Goal: Task Accomplishment & Management: Manage account settings

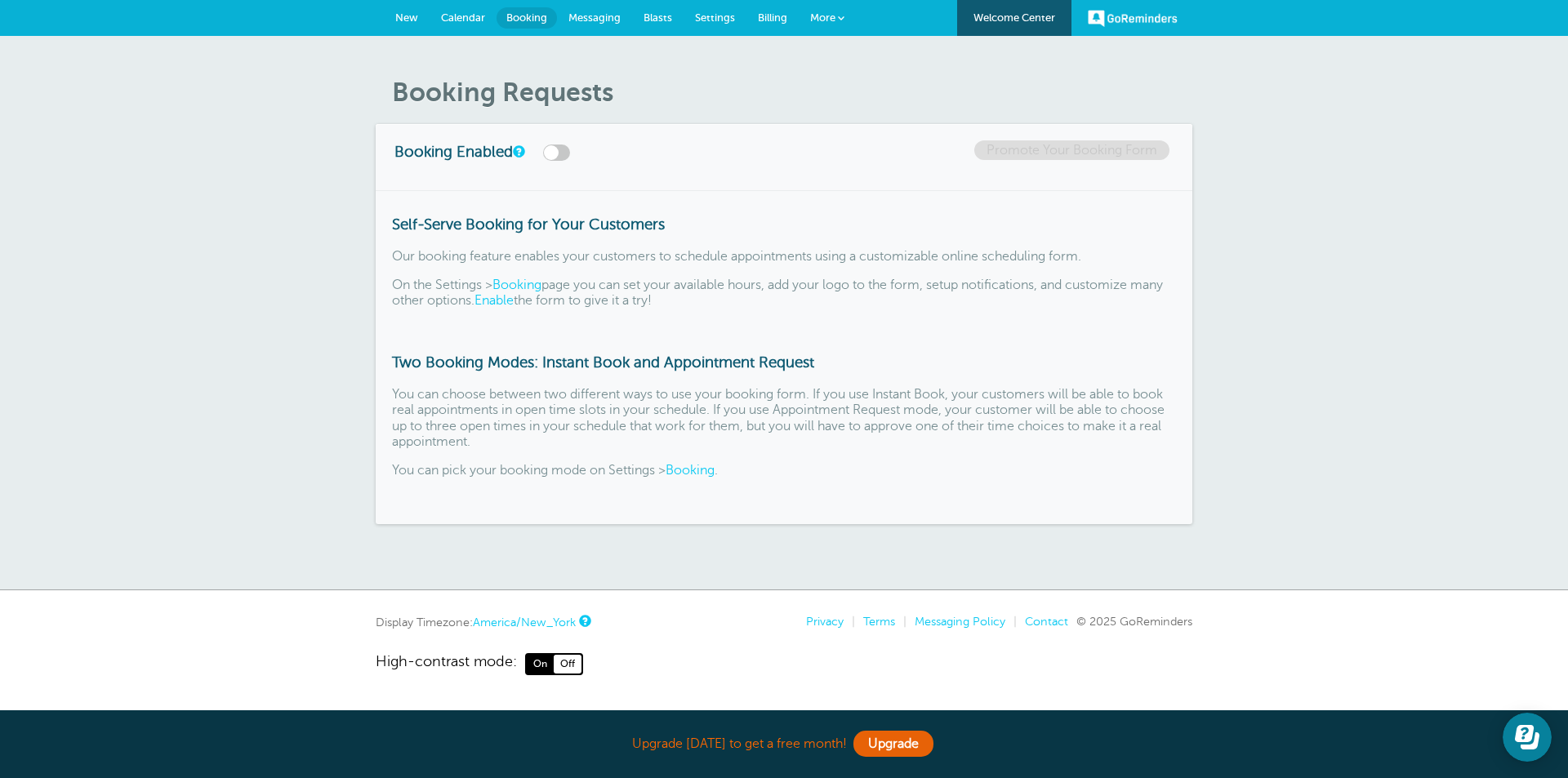
click at [837, 19] on link "More" at bounding box center [827, 18] width 57 height 36
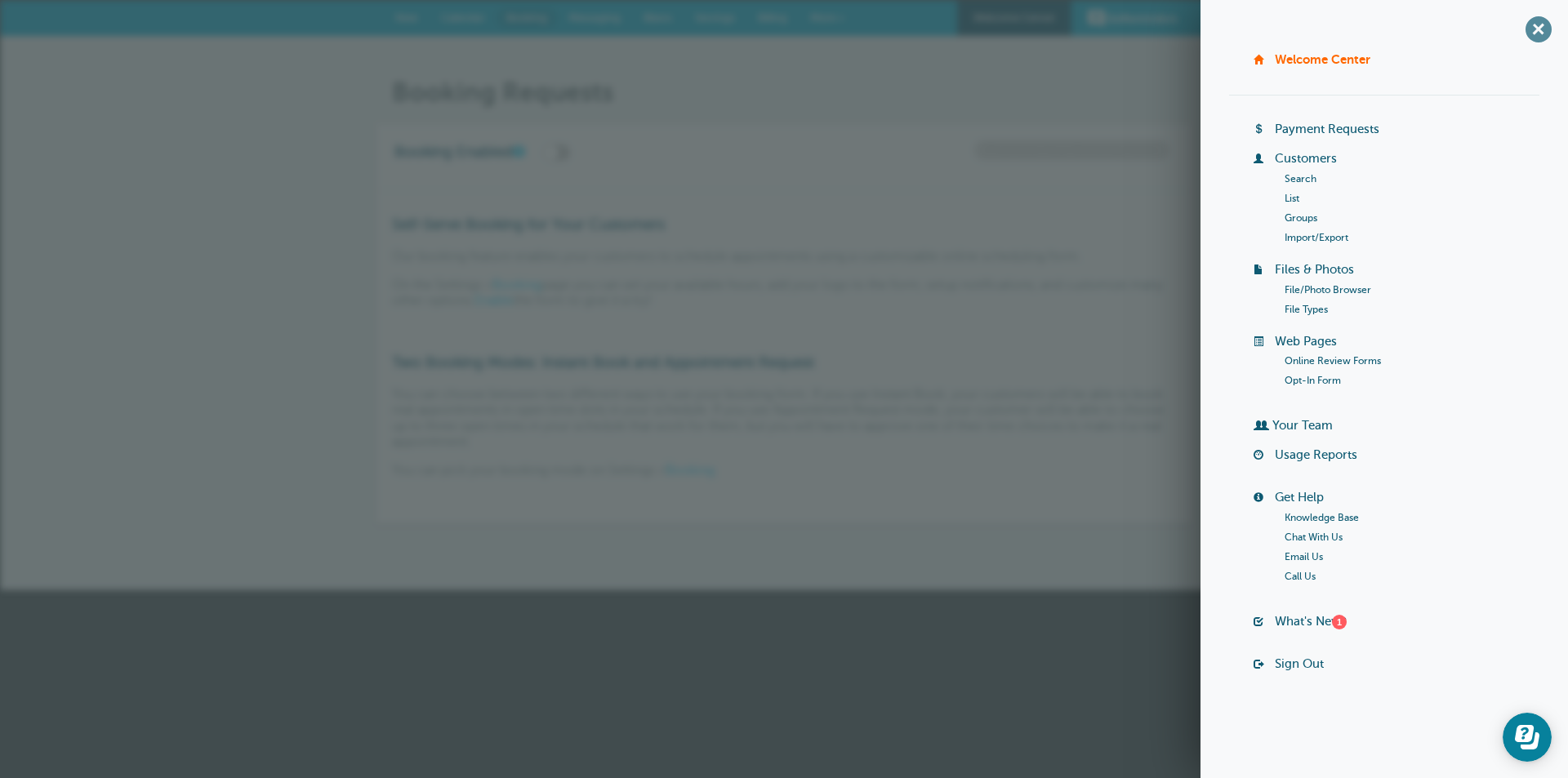
click at [1540, 29] on span "+" at bounding box center [1537, 29] width 36 height 36
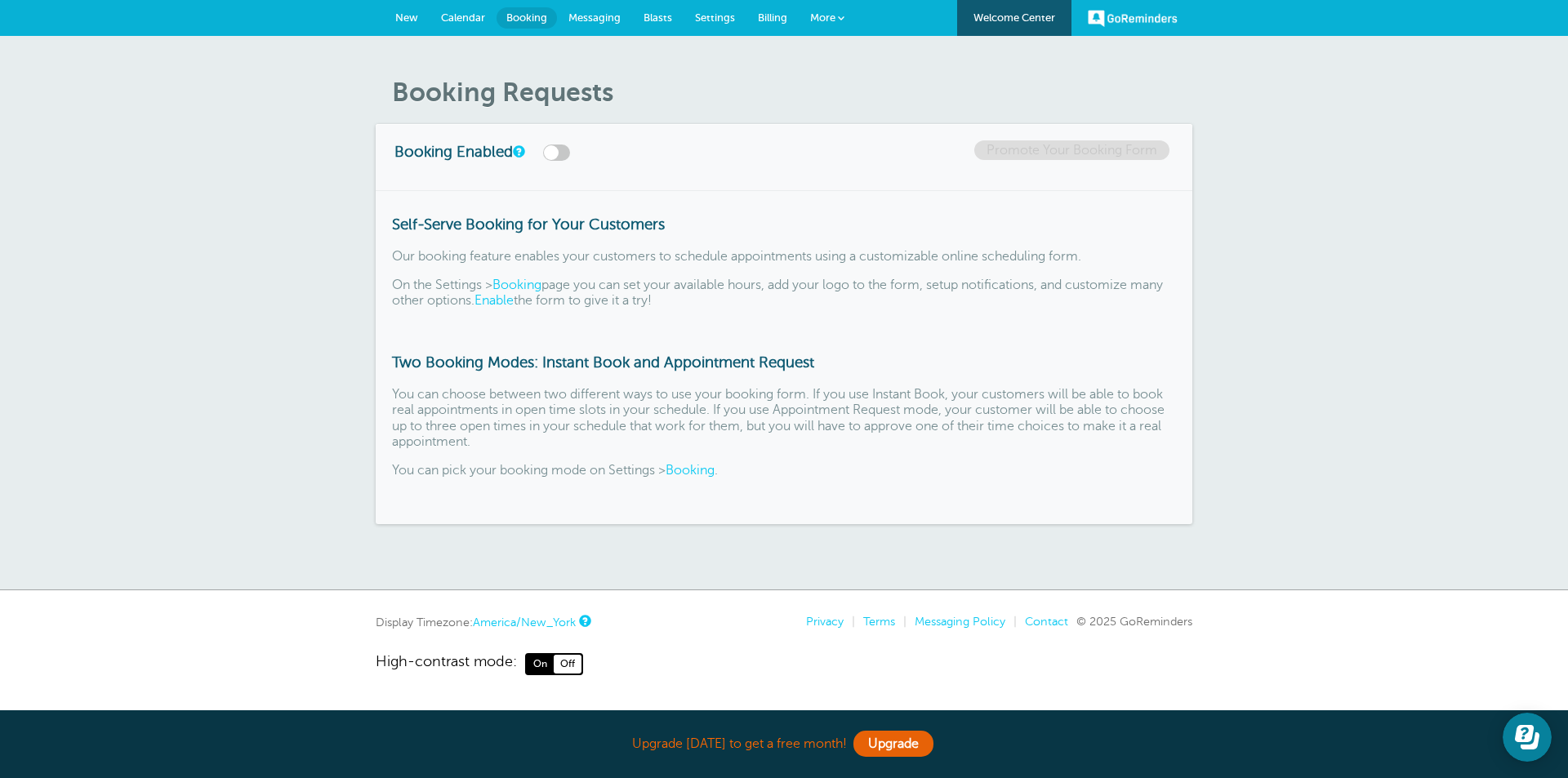
click at [610, 19] on span "Messaging" at bounding box center [594, 17] width 53 height 12
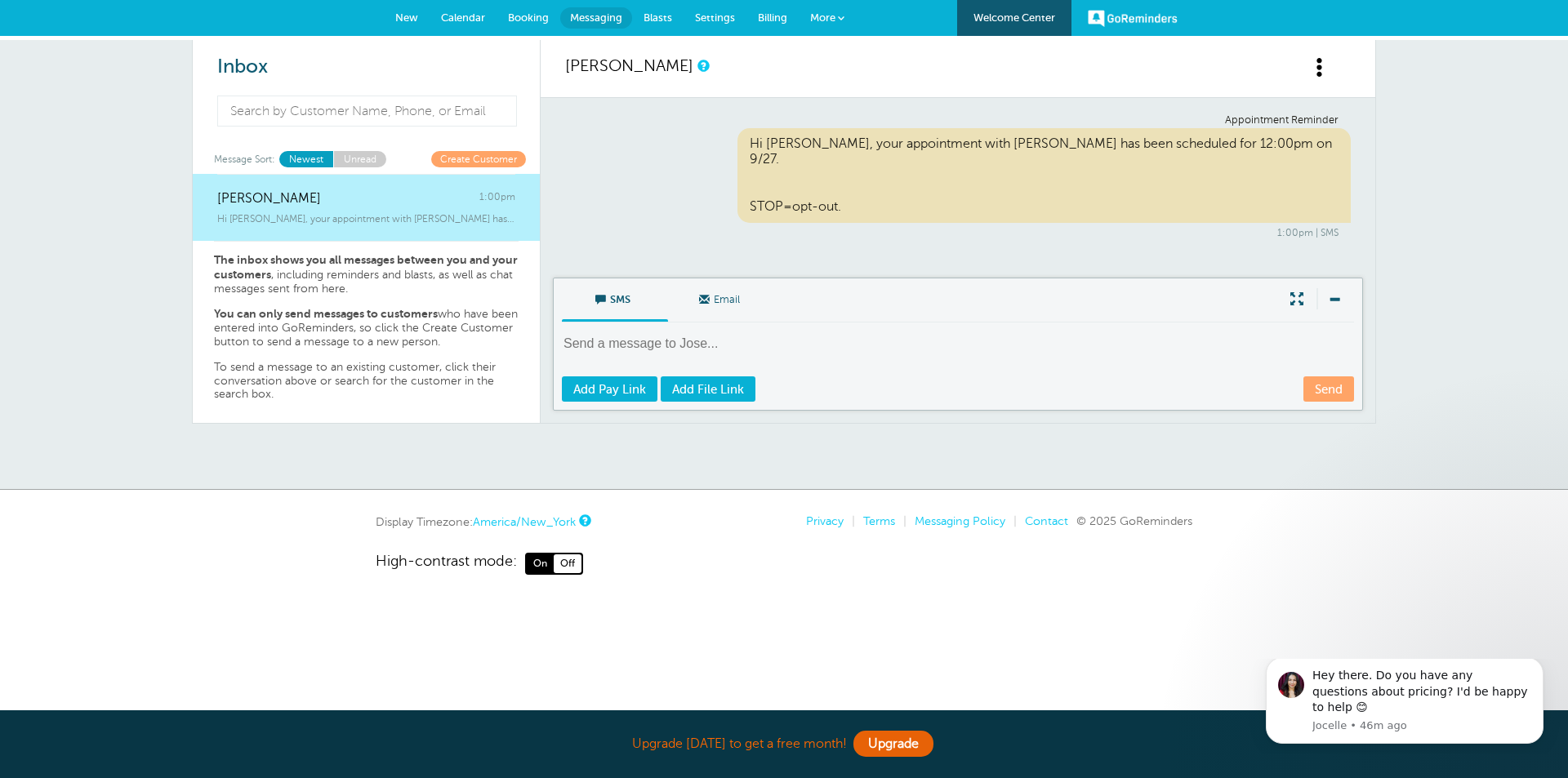
click at [715, 17] on span "Settings" at bounding box center [715, 17] width 40 height 12
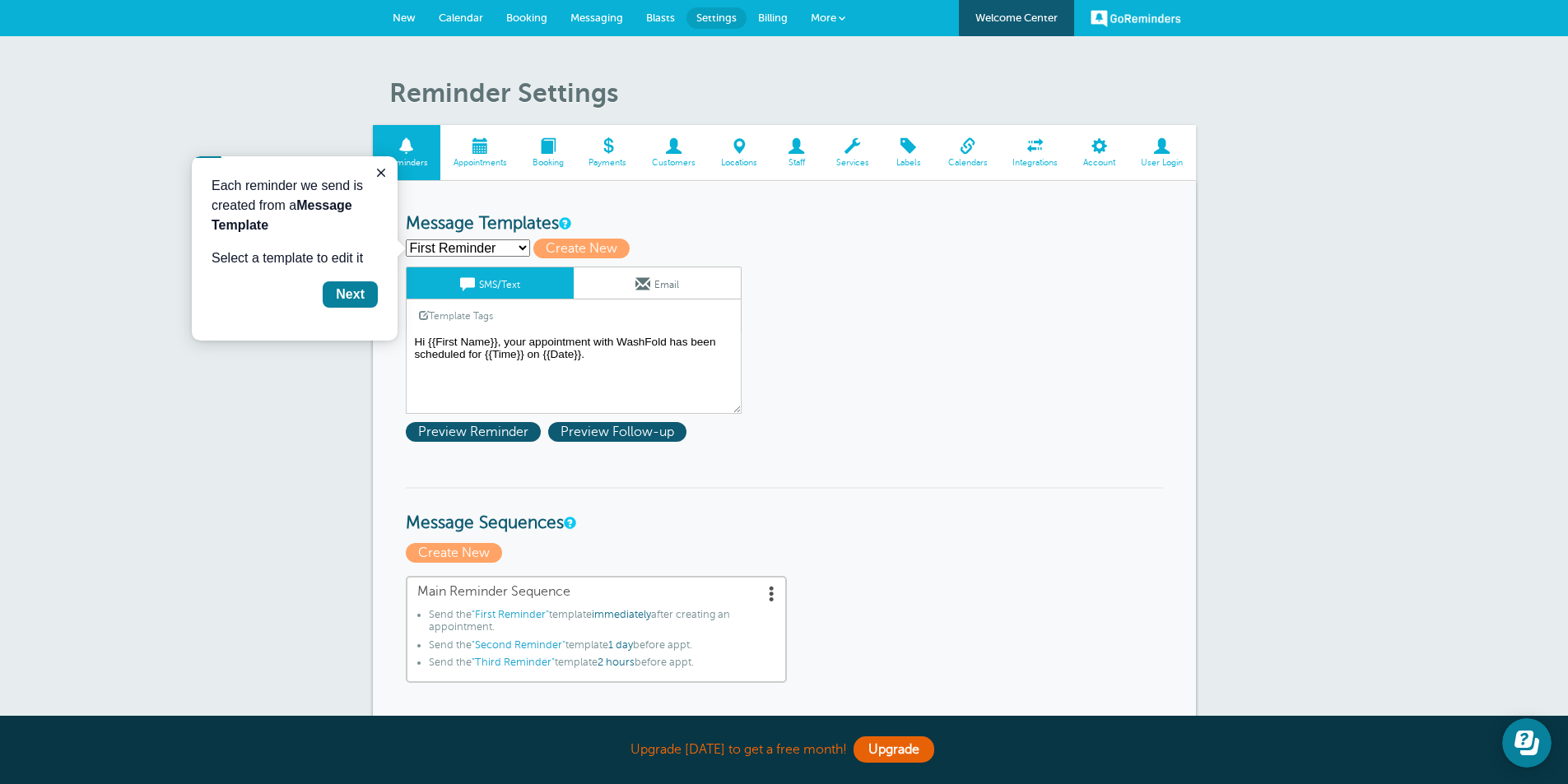
click at [964, 149] on span at bounding box center [967, 145] width 65 height 15
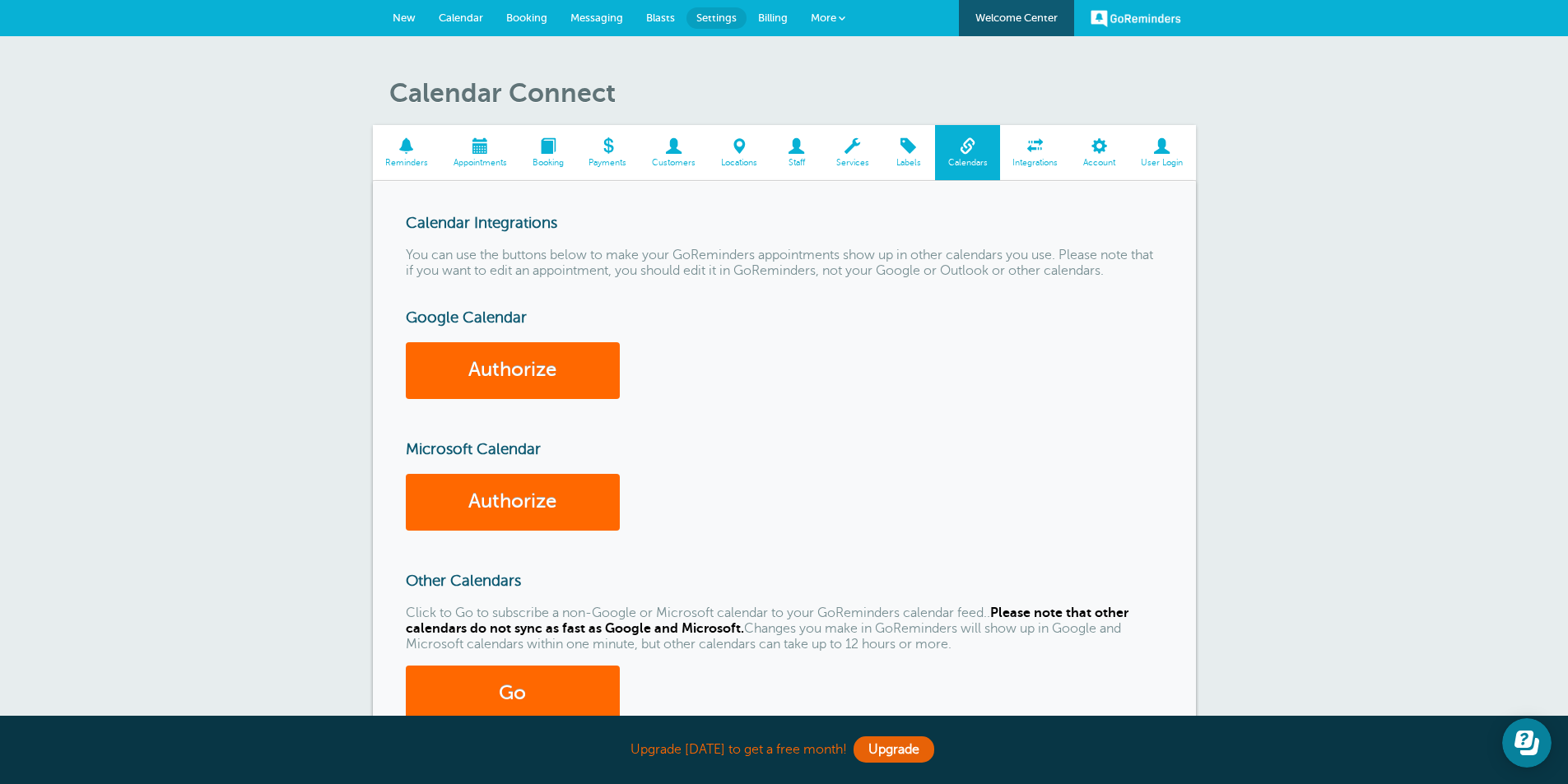
click at [738, 148] on span at bounding box center [739, 145] width 62 height 15
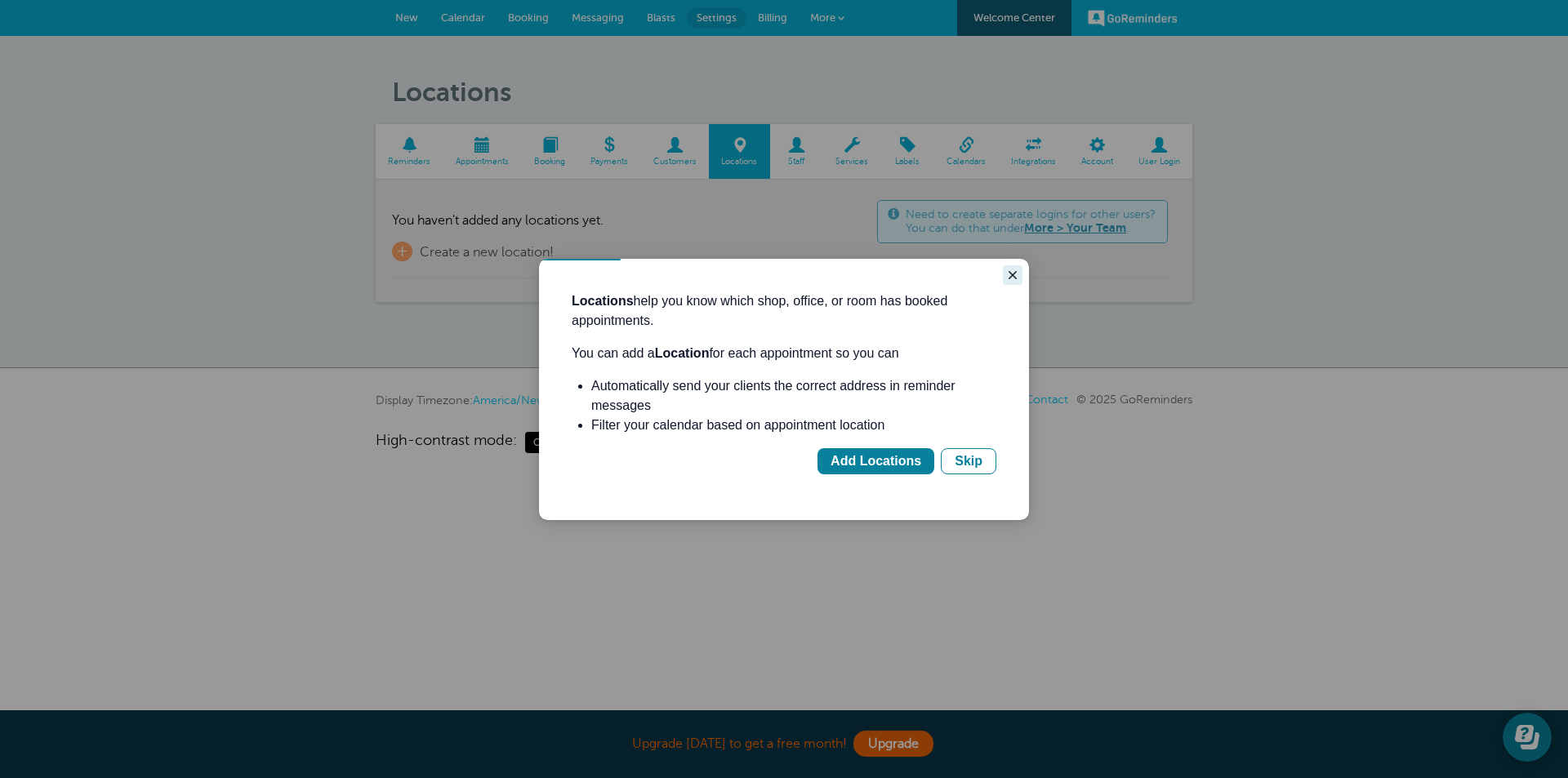
click at [1010, 276] on icon "Close guide" at bounding box center [1013, 275] width 13 height 13
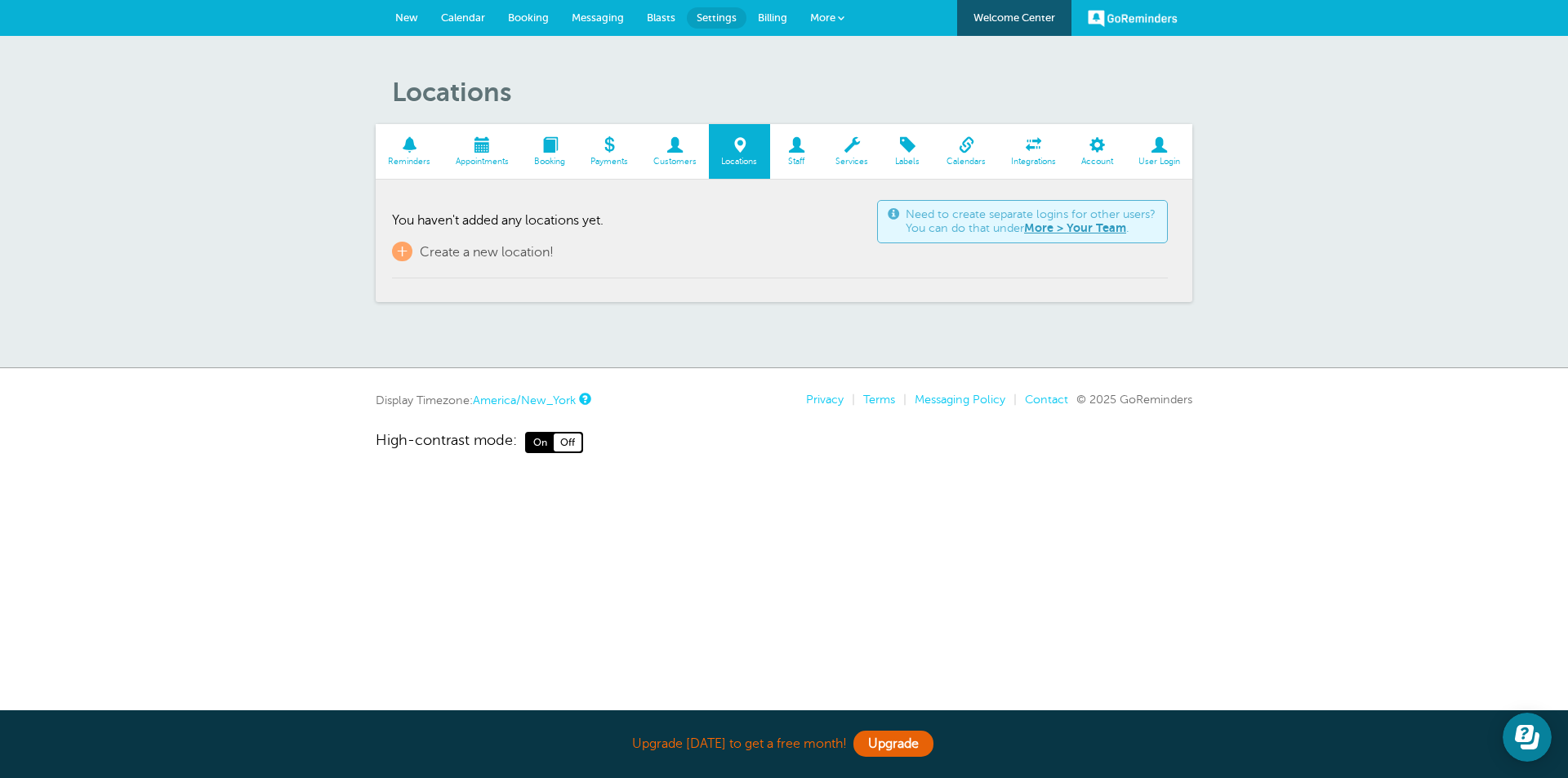
click at [615, 148] on span at bounding box center [609, 144] width 63 height 15
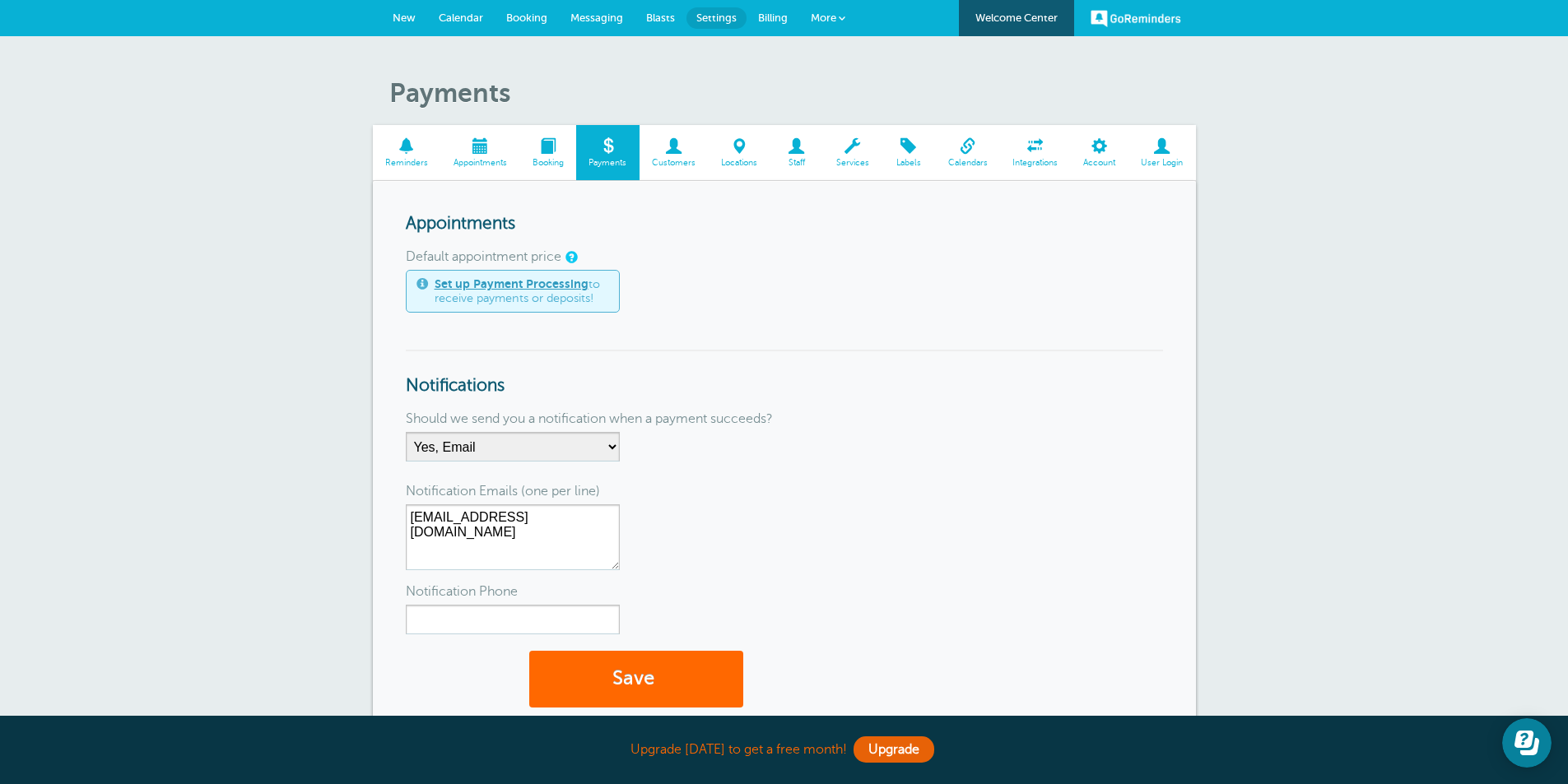
click at [506, 285] on link "Set up Payment Processing" at bounding box center [512, 284] width 154 height 13
